Goal: Transaction & Acquisition: Purchase product/service

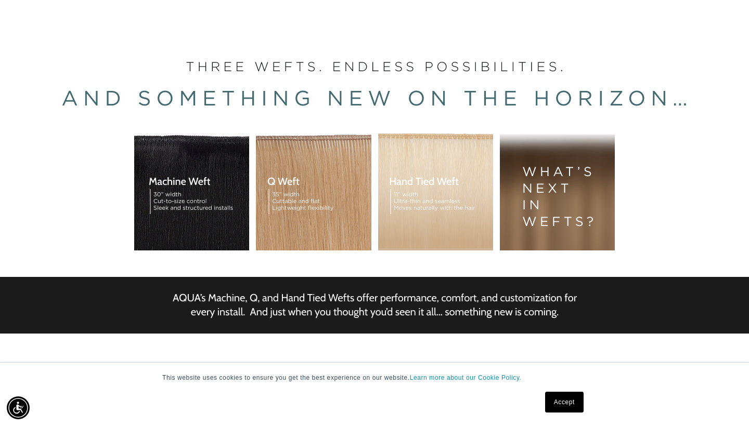
scroll to position [166, 0]
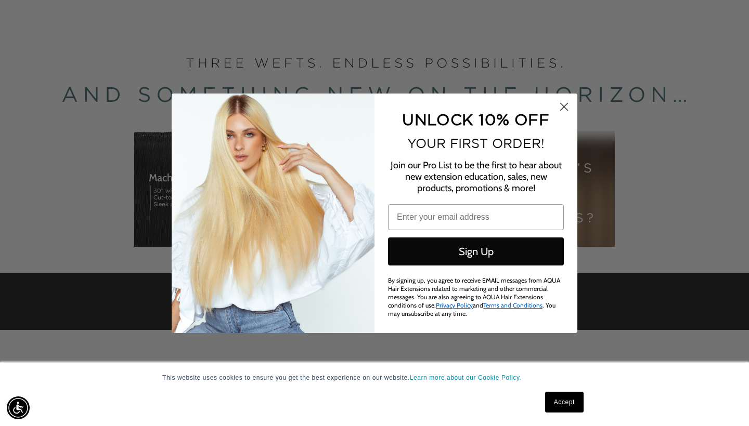
click at [563, 108] on icon "Close dialog" at bounding box center [564, 106] width 7 height 7
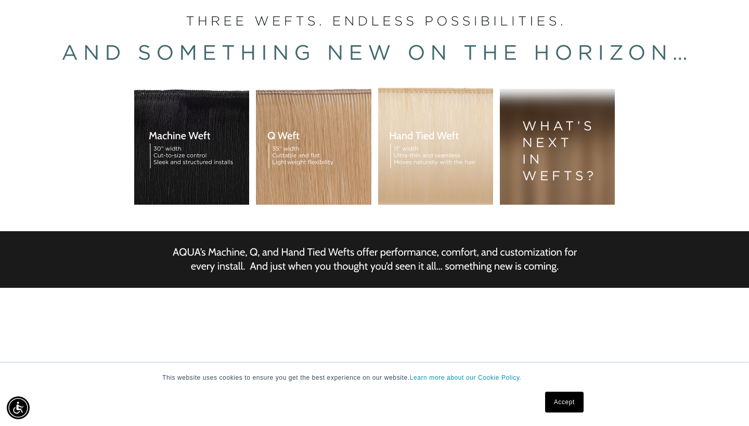
scroll to position [205, 0]
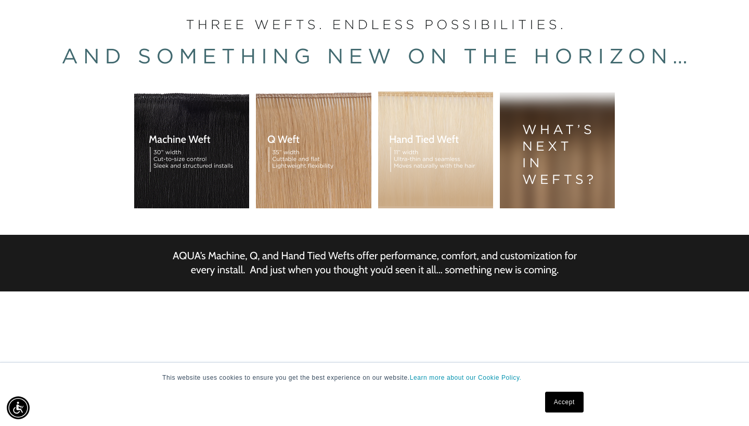
click at [197, 161] on div "BUILT FOR  PERFORMANCE. TRUSTED BY PROFESSIONALS. Premium hair extensions desig…" at bounding box center [374, 136] width 749 height 468
click at [188, 167] on div "BUILT FOR  PERFORMANCE. TRUSTED BY PROFESSIONALS. Premium hair extensions desig…" at bounding box center [374, 136] width 749 height 468
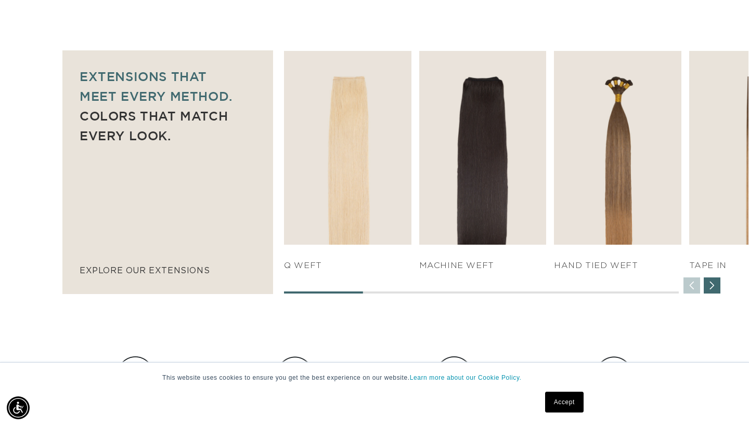
scroll to position [680, 0]
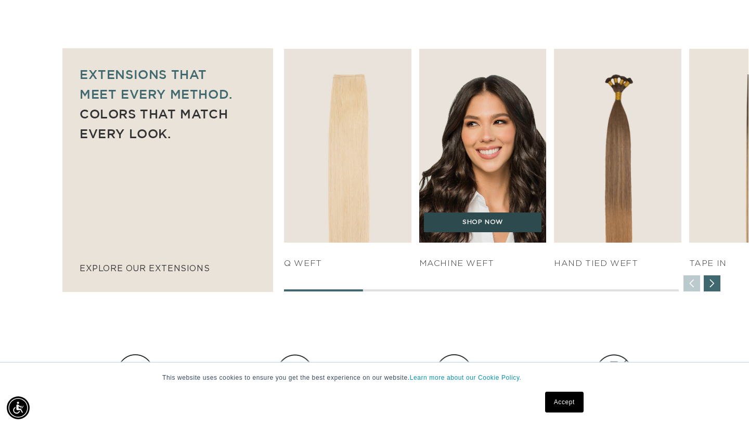
click at [483, 226] on link "SHOP NOW" at bounding box center [483, 223] width 118 height 20
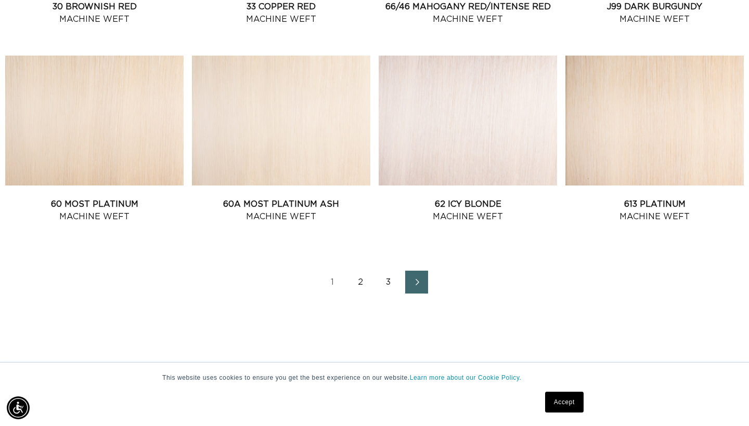
scroll to position [1163, 0]
click at [362, 281] on link "2" at bounding box center [360, 281] width 23 height 23
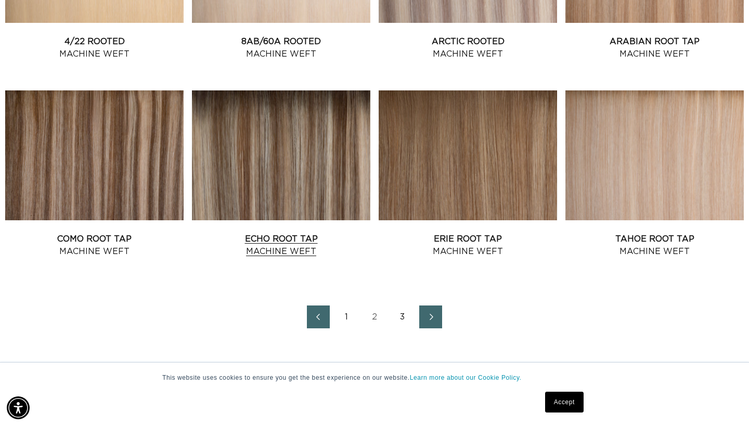
scroll to position [1131, 0]
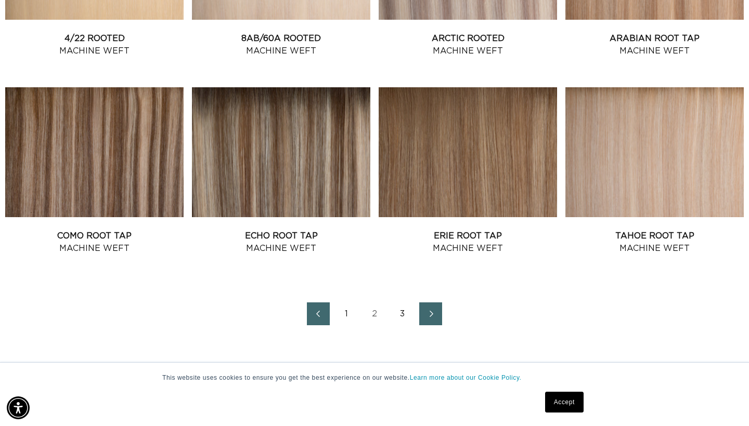
click at [397, 313] on link "3" at bounding box center [402, 314] width 23 height 23
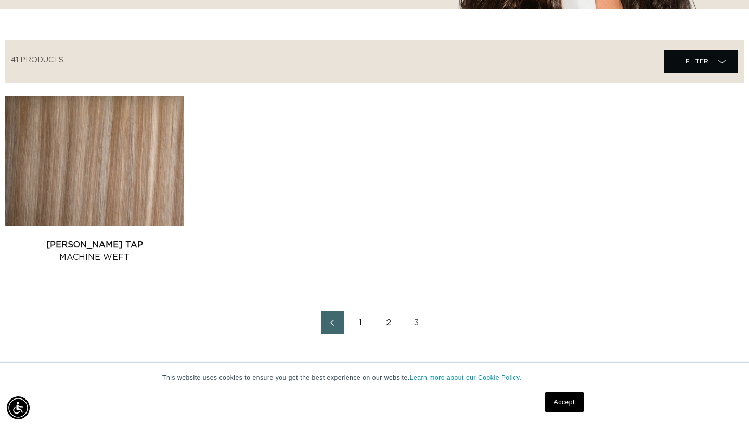
scroll to position [333, 0]
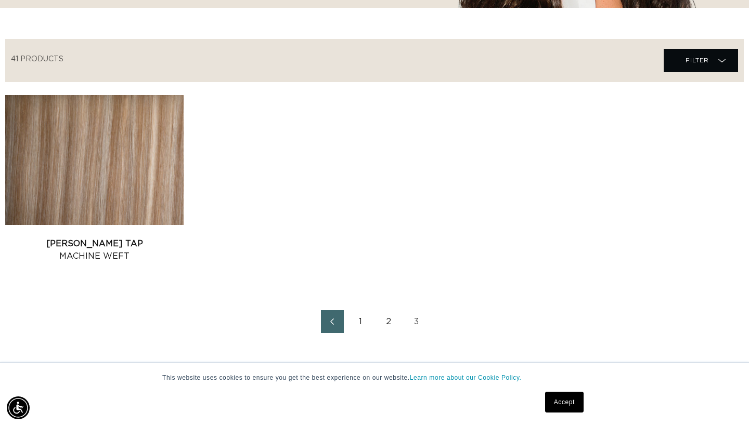
click at [387, 321] on link "2" at bounding box center [388, 322] width 23 height 23
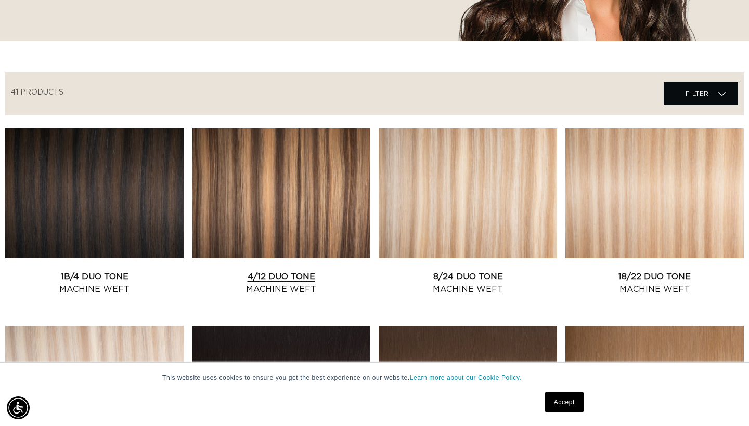
scroll to position [0, 675]
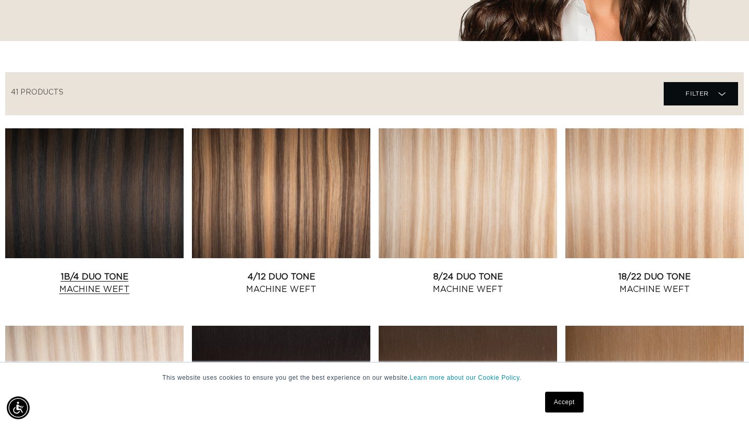
click at [143, 271] on link "1B/4 Duo Tone Machine Weft" at bounding box center [94, 283] width 178 height 25
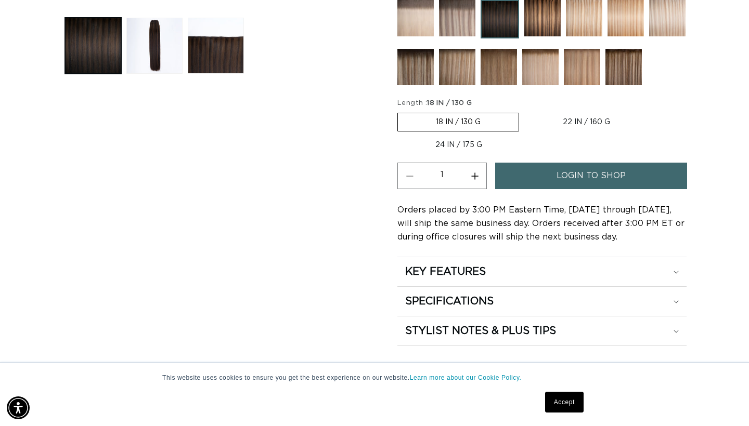
scroll to position [464, 0]
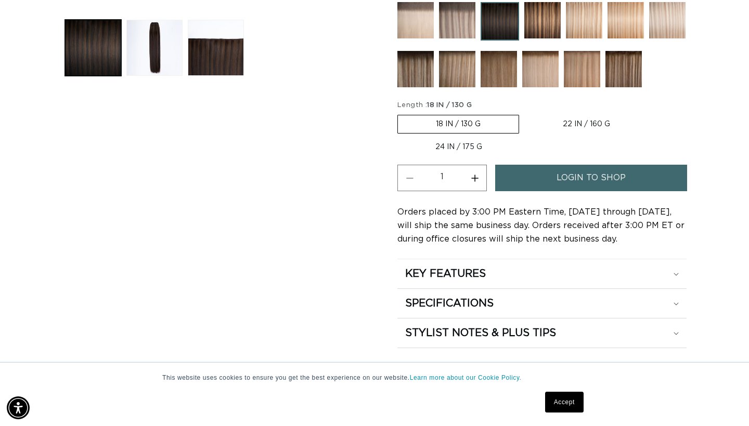
click at [553, 170] on link "login to shop" at bounding box center [591, 178] width 192 height 27
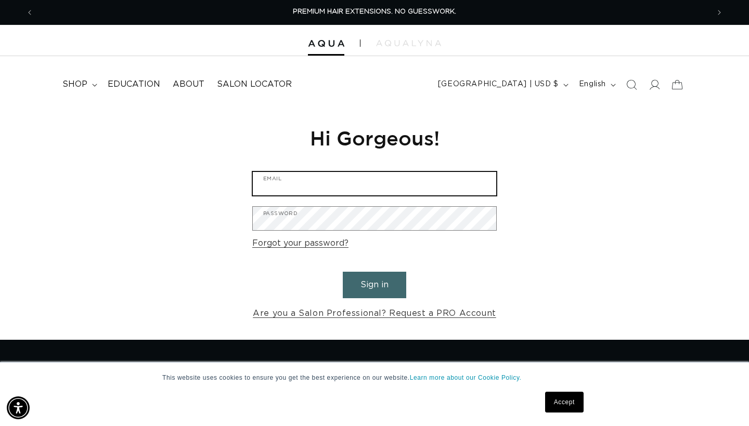
type input "[EMAIL_ADDRESS][DOMAIN_NAME]"
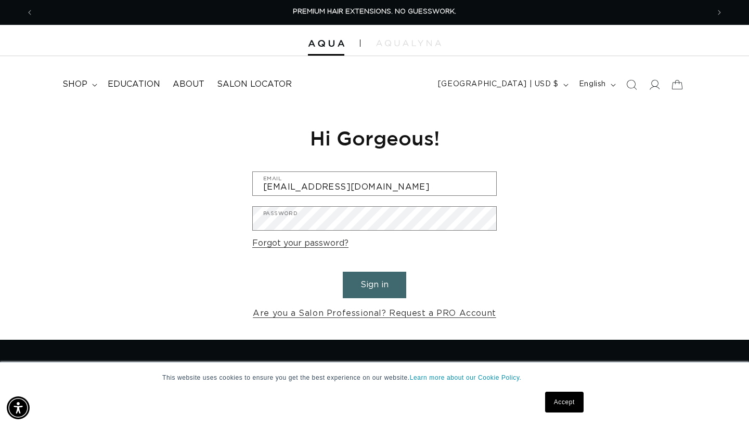
click at [381, 287] on button "Sign in" at bounding box center [374, 285] width 63 height 27
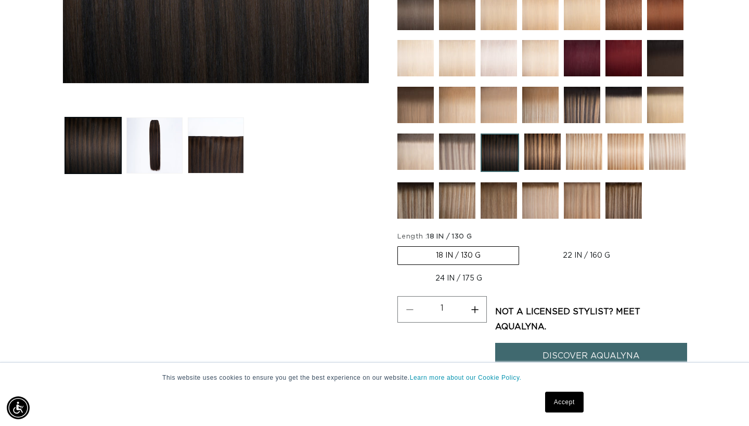
scroll to position [369, 0]
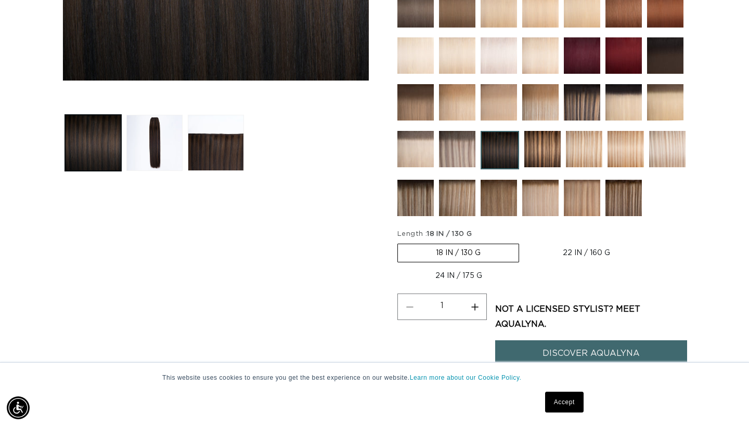
click at [444, 273] on label "24 IN / 175 G Variant sold out or unavailable" at bounding box center [458, 276] width 123 height 18
click at [653, 242] on input "24 IN / 175 G Variant sold out or unavailable" at bounding box center [653, 242] width 1 height 1
radio input "true"
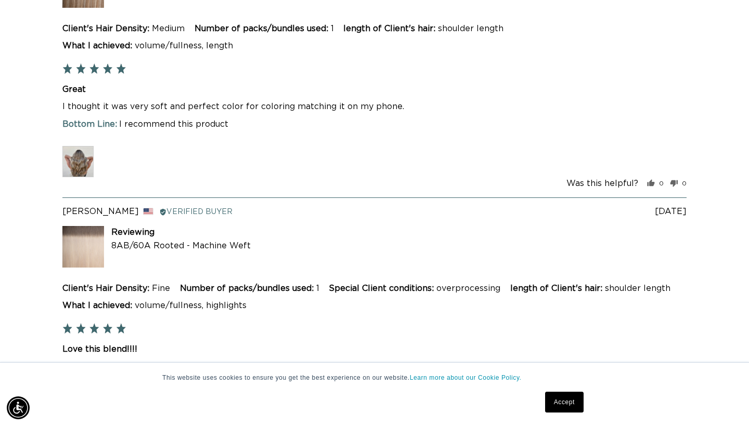
scroll to position [0, 0]
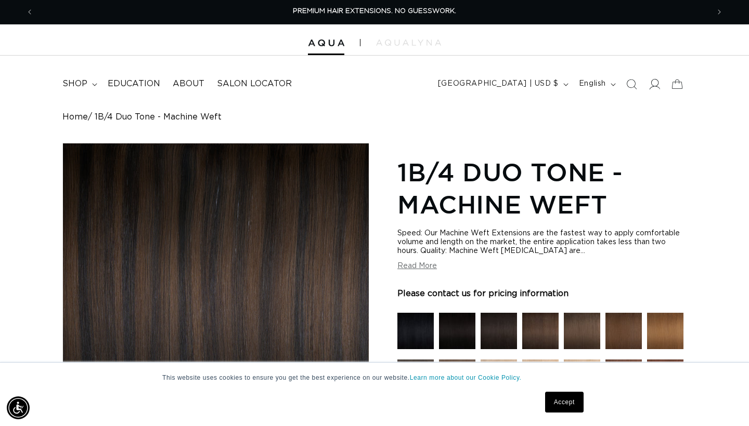
click at [654, 80] on icon at bounding box center [654, 84] width 11 height 11
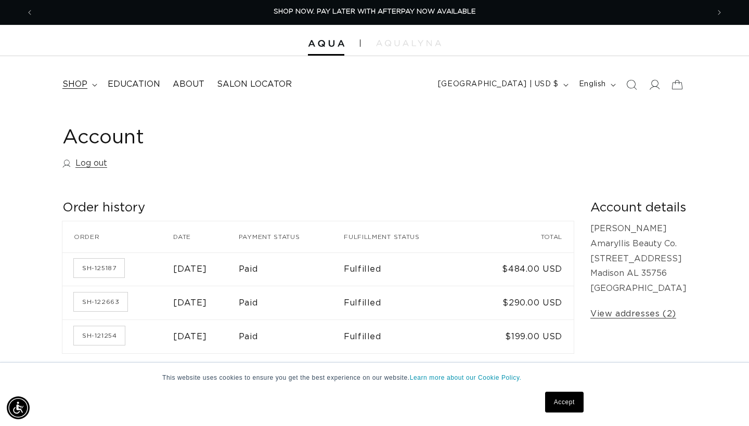
click at [87, 80] on summary "shop" at bounding box center [78, 84] width 45 height 23
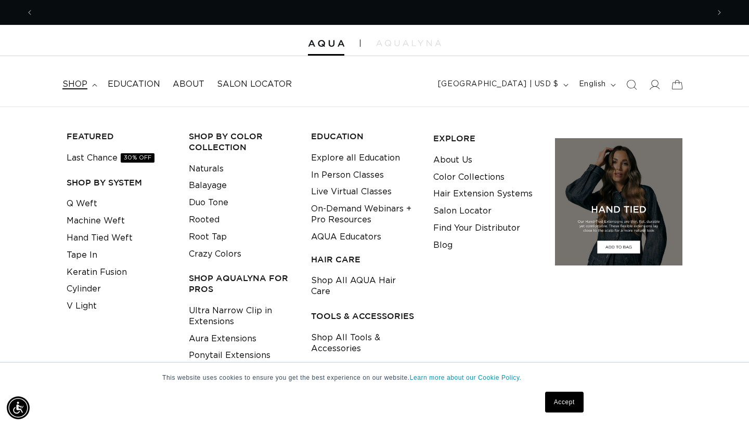
scroll to position [0, 1350]
click at [105, 221] on link "Machine Weft" at bounding box center [96, 221] width 58 height 17
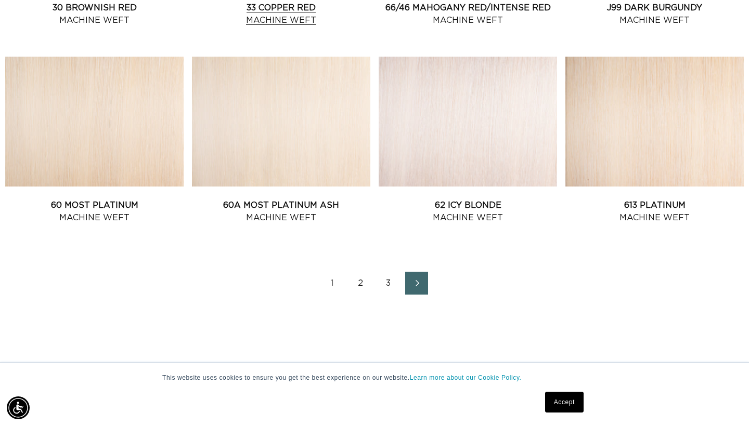
scroll to position [1172, 0]
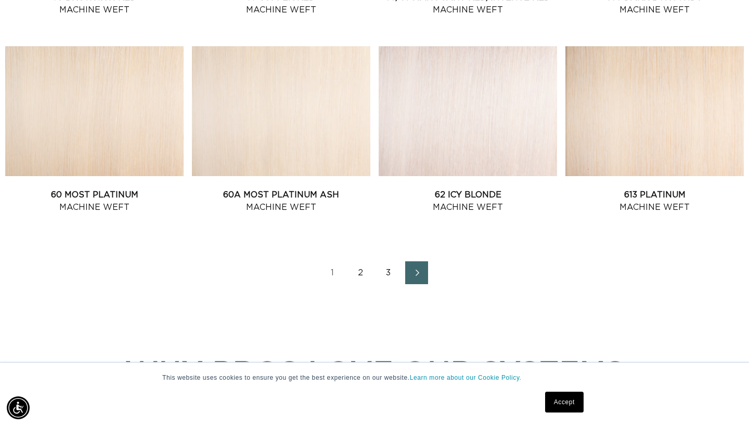
click at [356, 271] on link "2" at bounding box center [360, 273] width 23 height 23
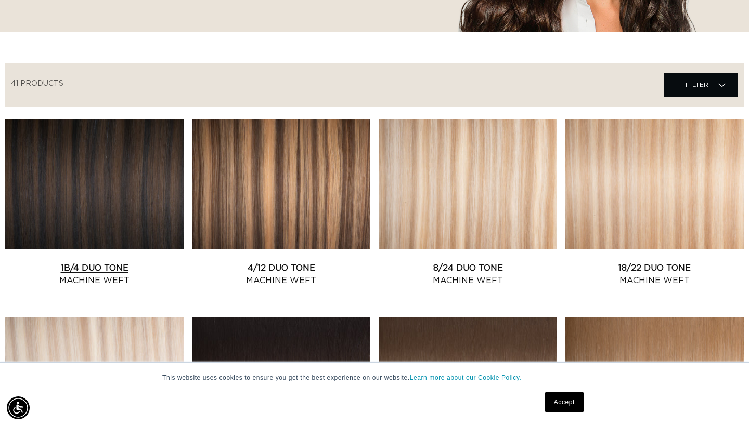
scroll to position [0, 675]
click at [135, 262] on link "1B/4 Duo Tone Machine Weft" at bounding box center [94, 274] width 178 height 25
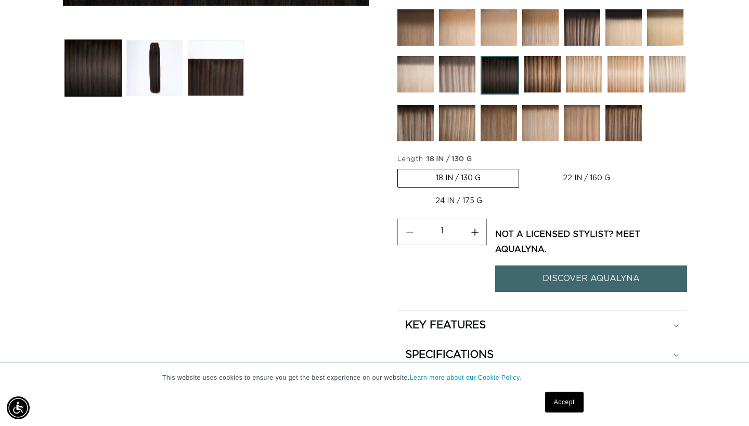
scroll to position [445, 0]
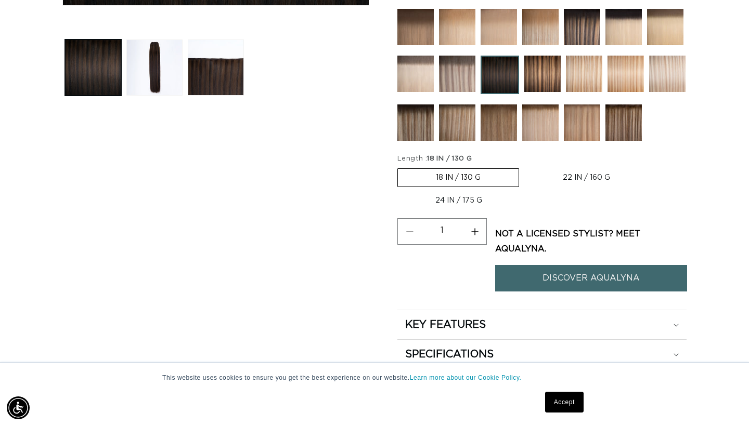
click at [445, 201] on label "24 IN / 175 G Variant sold out or unavailable" at bounding box center [458, 201] width 123 height 18
click at [653, 167] on input "24 IN / 175 G Variant sold out or unavailable" at bounding box center [653, 166] width 1 height 1
radio input "true"
click at [536, 199] on fieldset "Length : 24" 18 IN / 130 G Variant sold out or unavailable 22 IN / 160 G Varian…" at bounding box center [541, 182] width 289 height 57
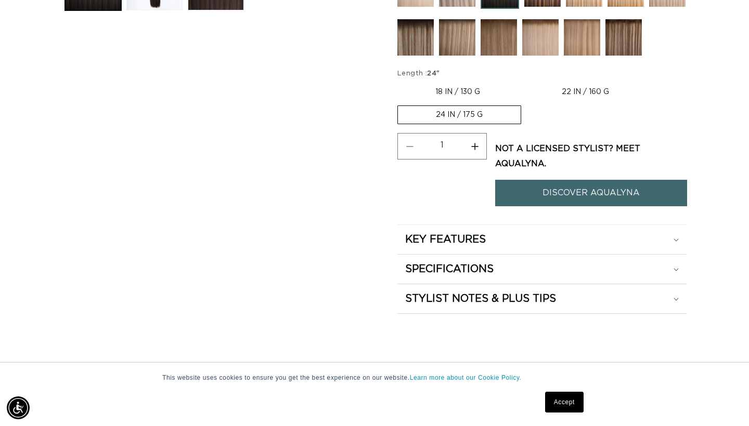
scroll to position [537, 0]
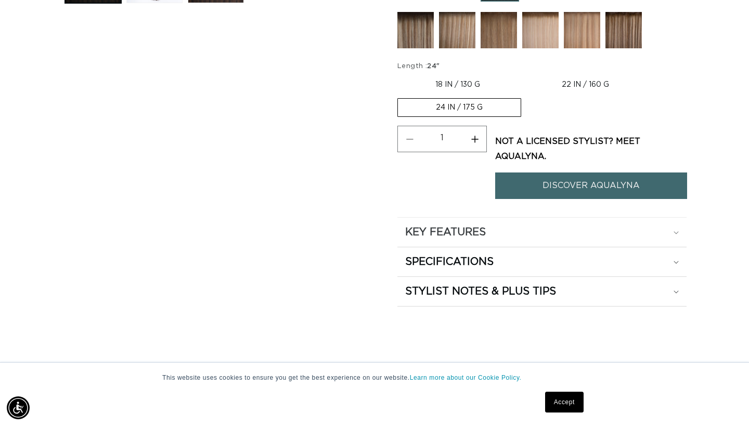
click at [521, 232] on div "KEY FEATURES" at bounding box center [542, 233] width 274 height 14
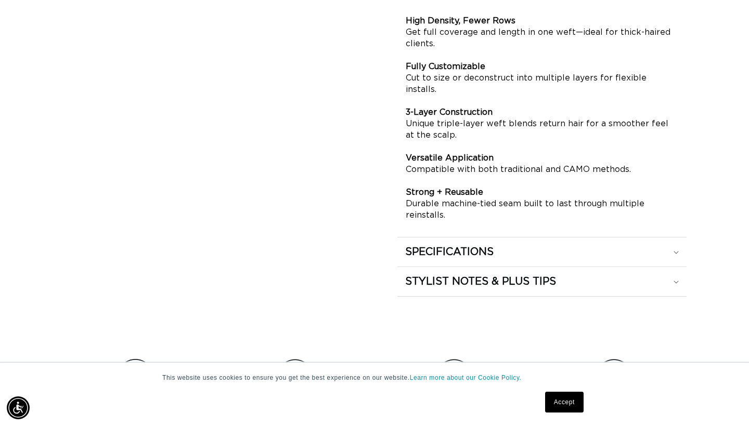
scroll to position [786, 0]
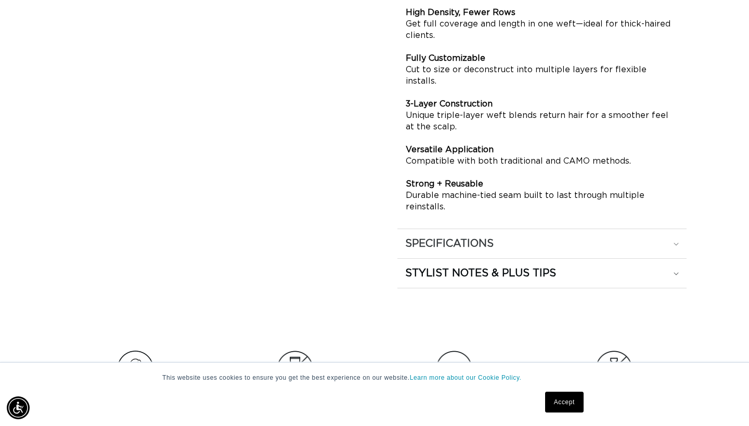
click at [508, 237] on div "SPECIFICATIONS" at bounding box center [542, 244] width 274 height 14
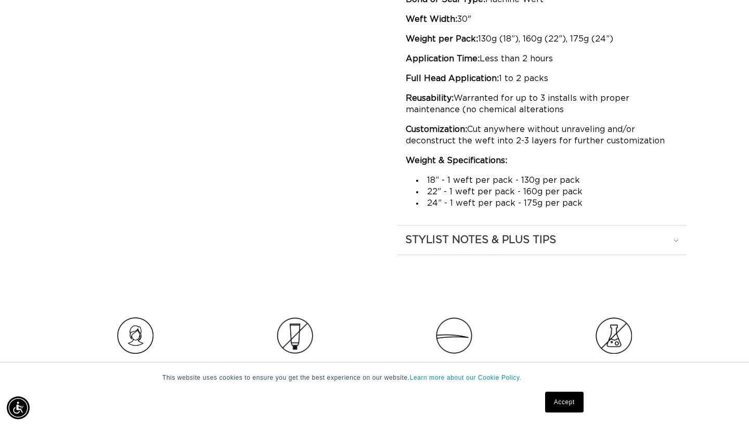
scroll to position [0, 0]
click at [494, 244] on h2 "STYLIST NOTES & PLUS TIPS" at bounding box center [480, 241] width 151 height 14
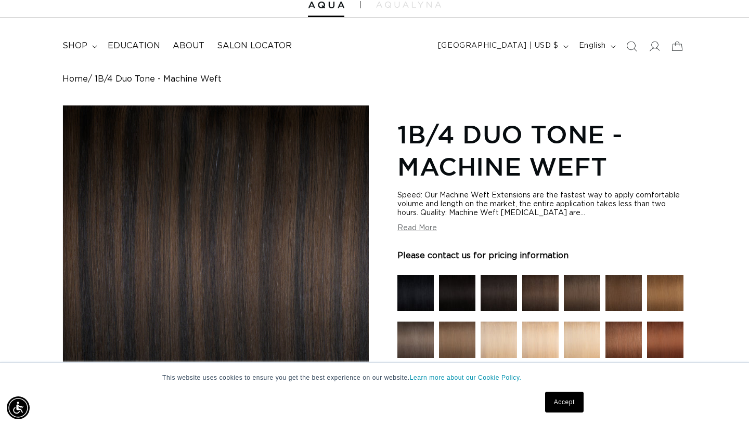
click at [426, 228] on button "Read More" at bounding box center [417, 228] width 40 height 9
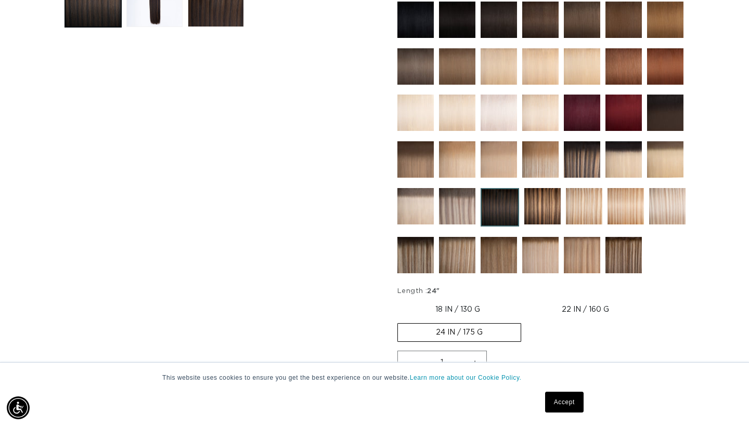
click at [542, 225] on img at bounding box center [542, 206] width 36 height 36
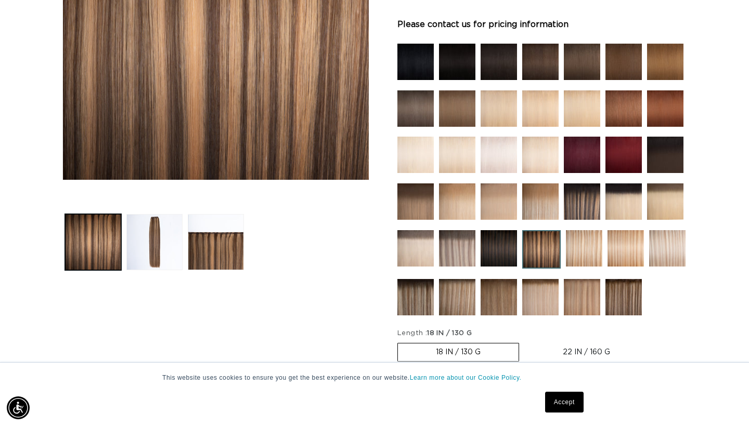
scroll to position [0, 1350]
click at [491, 68] on img at bounding box center [499, 62] width 36 height 36
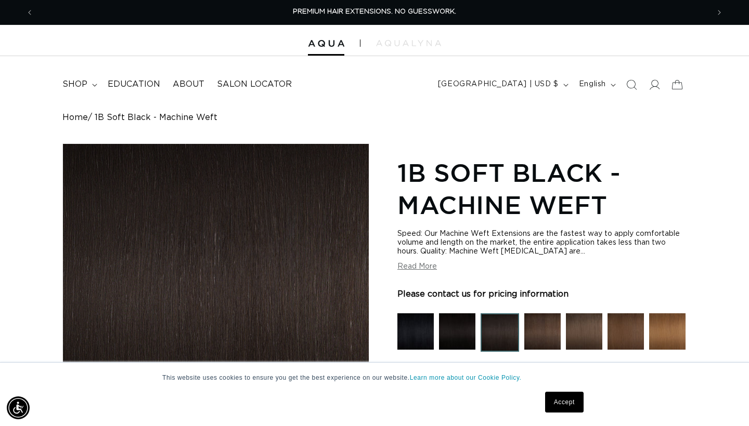
click at [429, 39] on div at bounding box center [374, 40] width 749 height 31
click at [404, 42] on img at bounding box center [408, 43] width 65 height 6
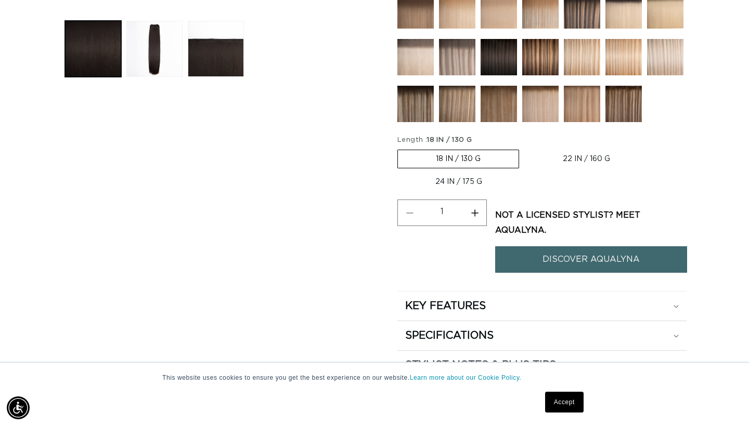
scroll to position [464, 0]
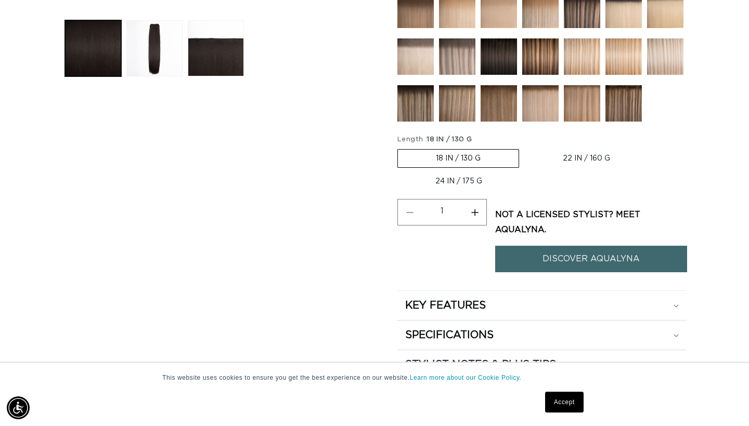
click at [452, 183] on label "24 IN / 175 G Variant sold out or unavailable" at bounding box center [458, 182] width 123 height 18
click at [653, 148] on input "24 IN / 175 G Variant sold out or unavailable" at bounding box center [653, 147] width 1 height 1
radio input "true"
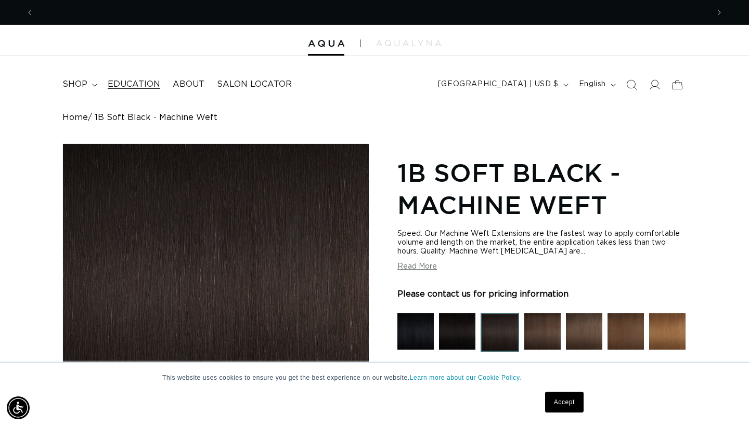
scroll to position [0, 1350]
click at [95, 86] on icon at bounding box center [94, 85] width 5 height 3
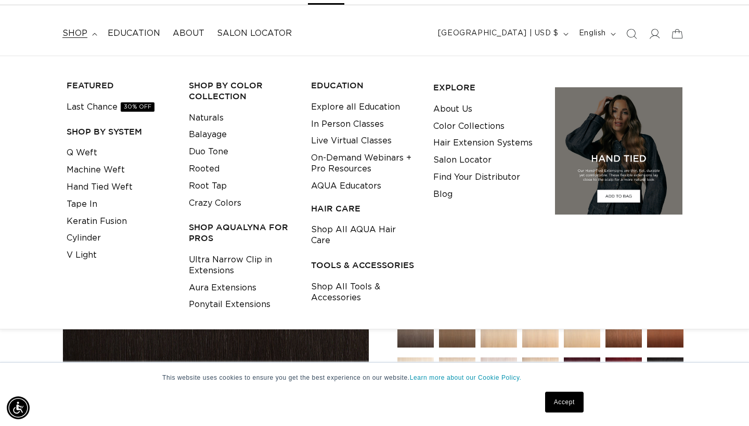
scroll to position [0, 675]
